Goal: Task Accomplishment & Management: Use online tool/utility

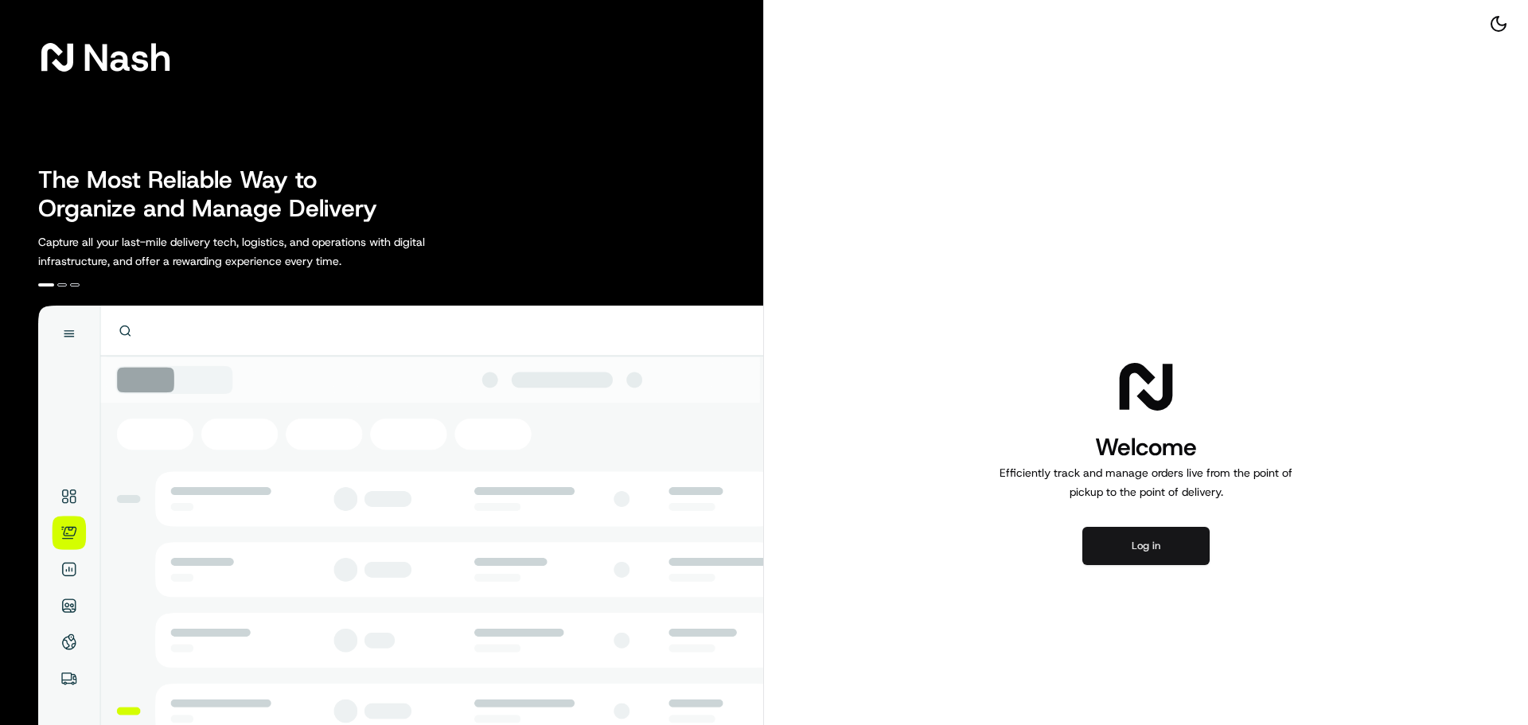
click at [1192, 540] on button "Log in" at bounding box center [1145, 546] width 127 height 38
